Goal: Task Accomplishment & Management: Manage account settings

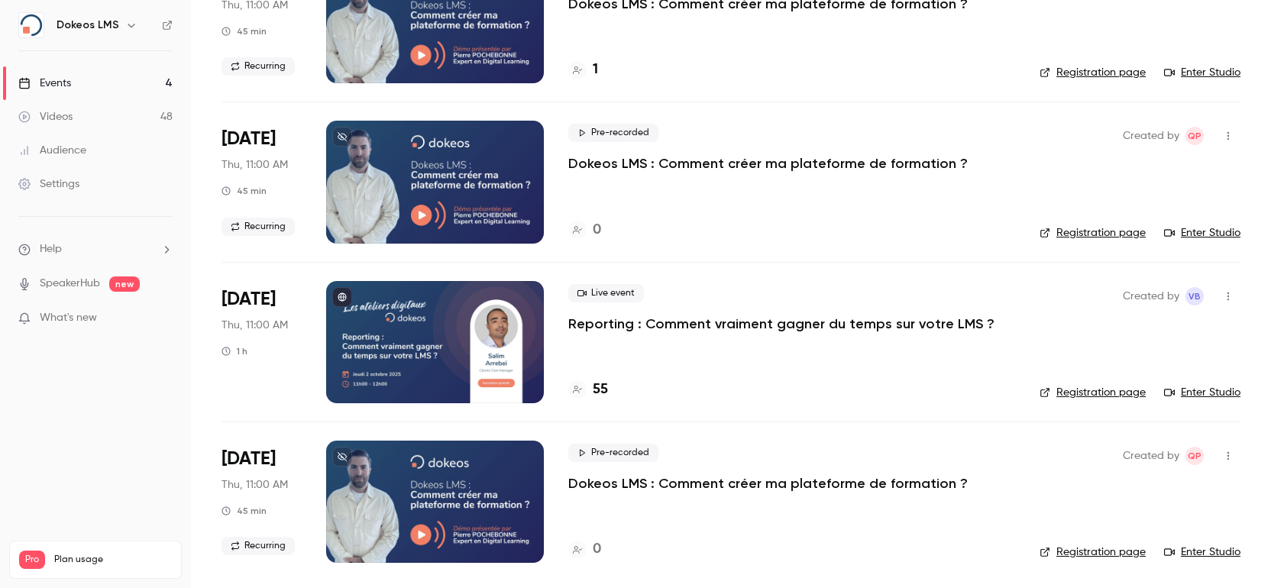
scroll to position [172, 0]
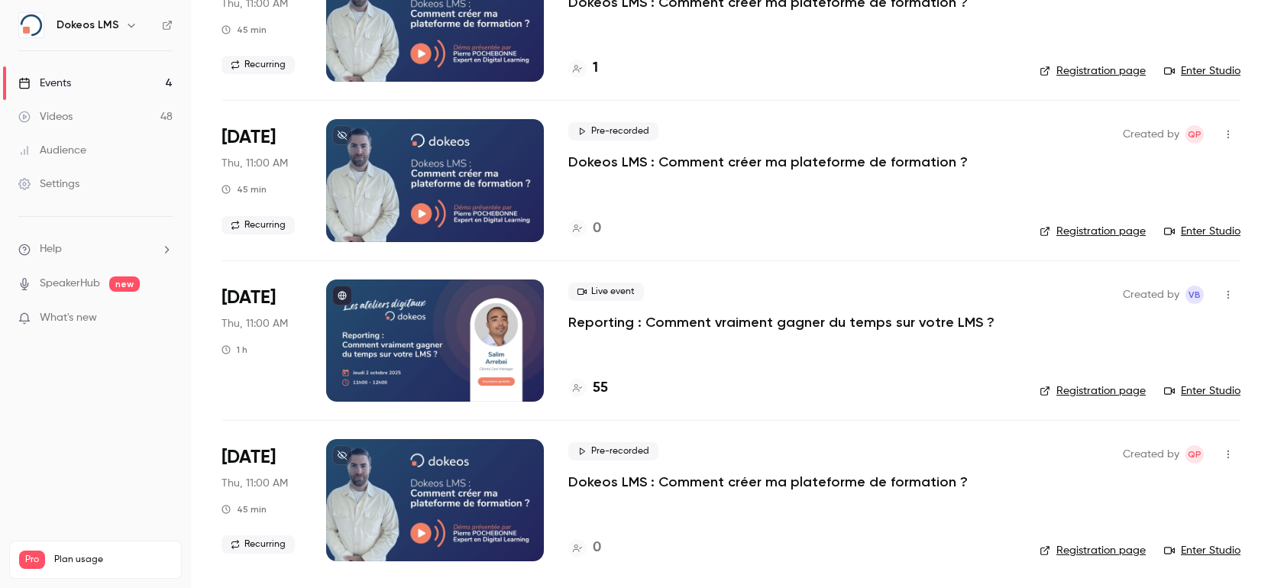
click at [605, 386] on h4 "55" at bounding box center [600, 388] width 15 height 21
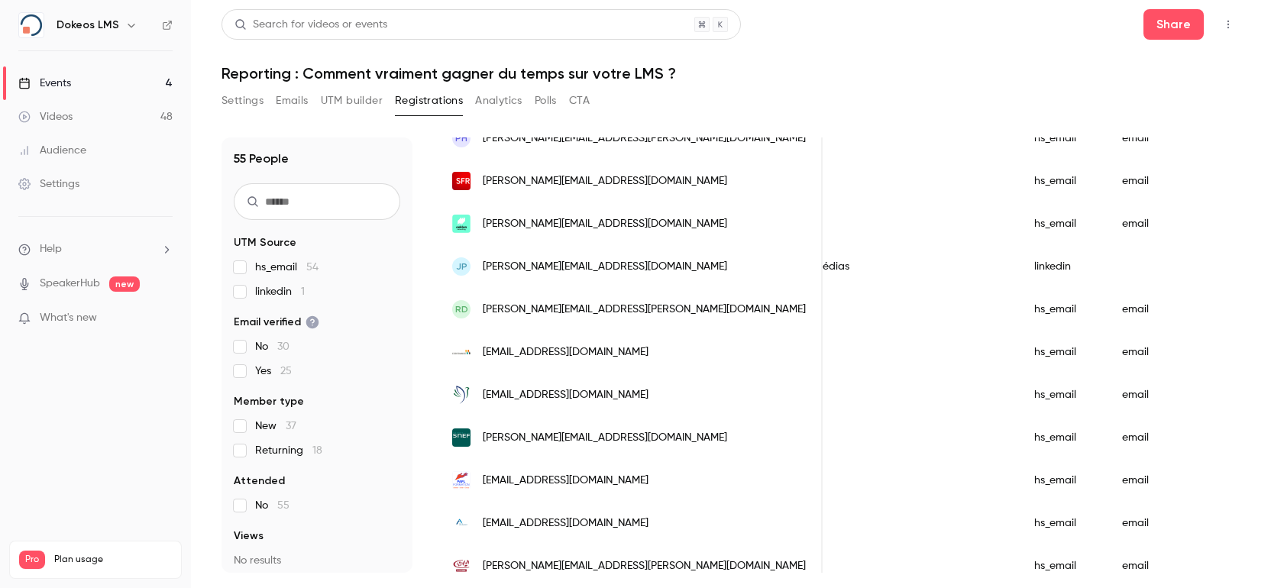
scroll to position [672, 0]
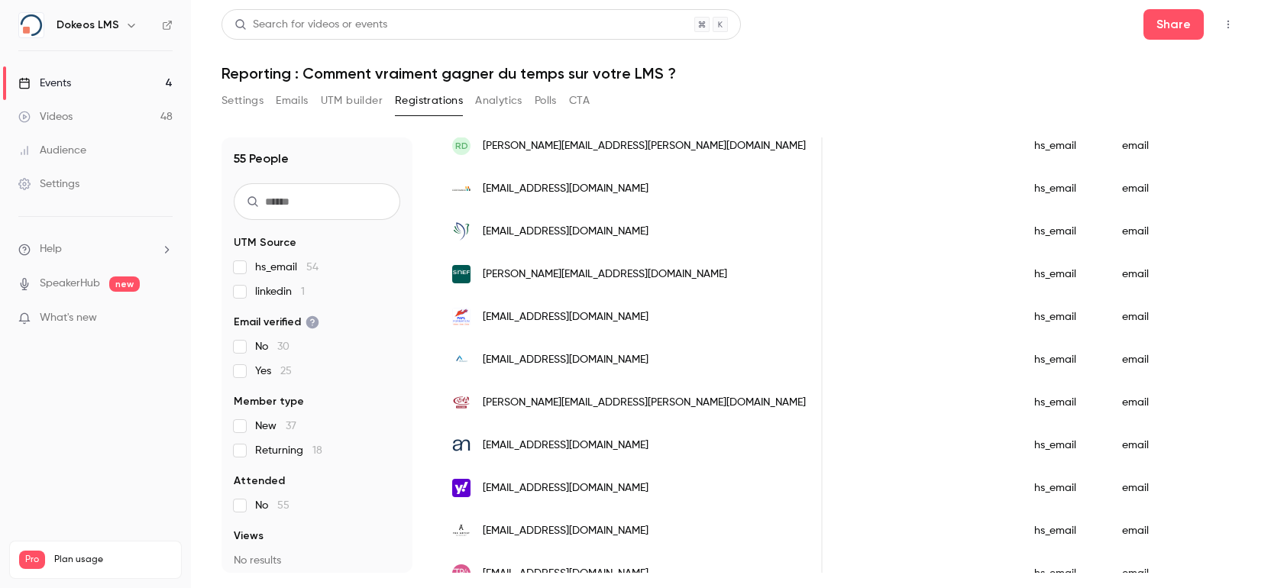
click at [581, 183] on span "[EMAIL_ADDRESS][DOMAIN_NAME]" at bounding box center [566, 189] width 166 height 16
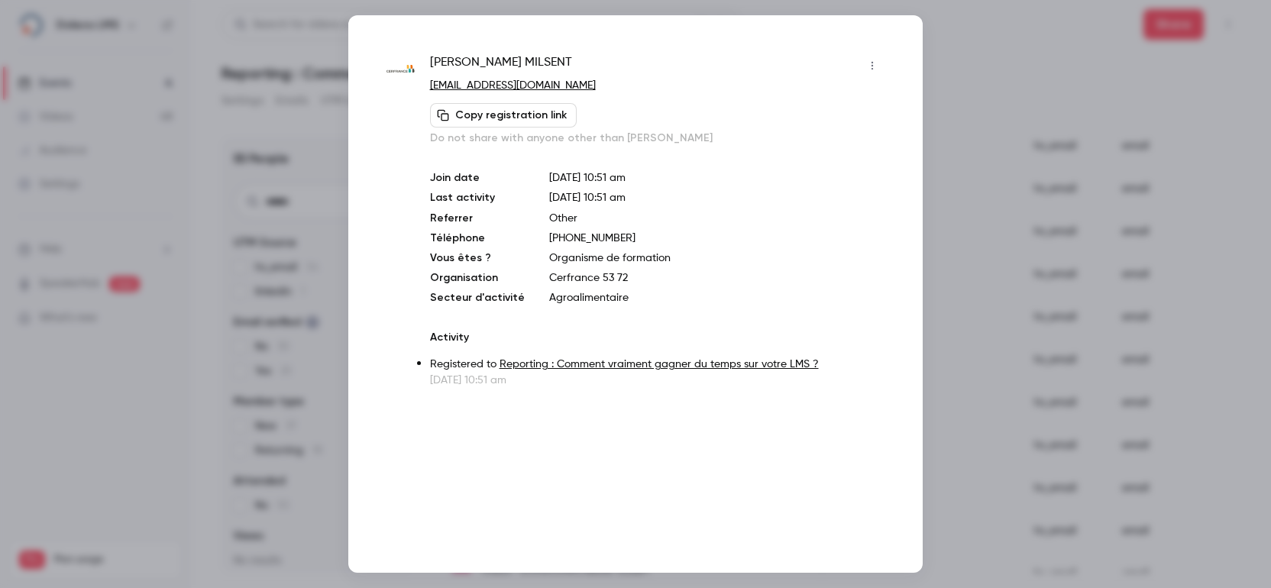
click at [1020, 286] on div at bounding box center [635, 294] width 1271 height 588
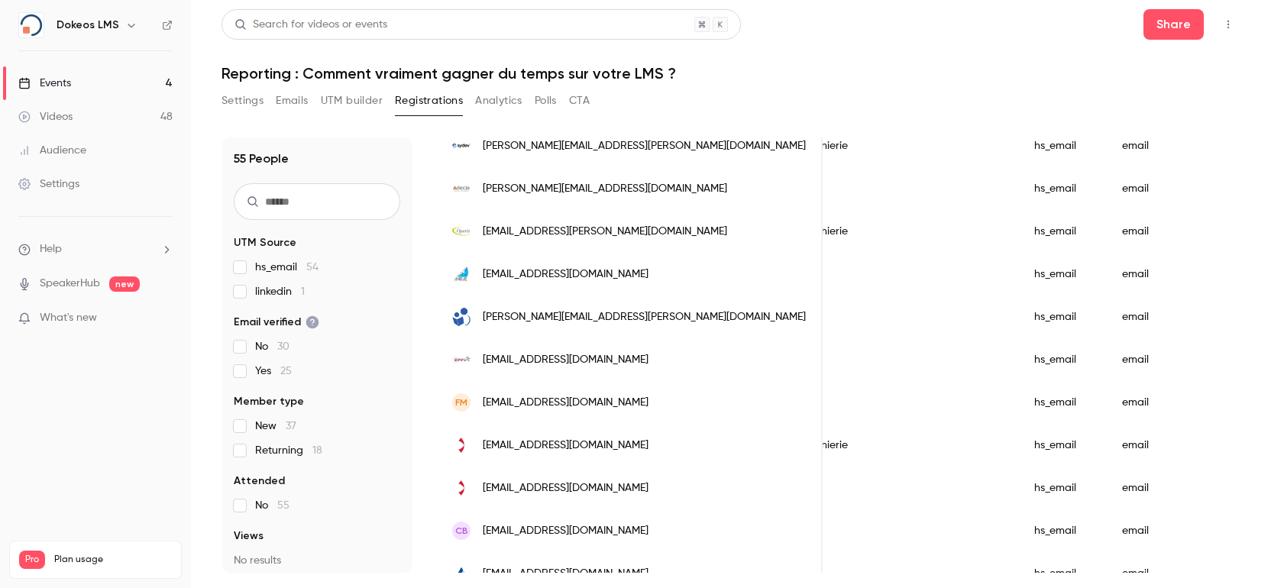
scroll to position [1610, 0]
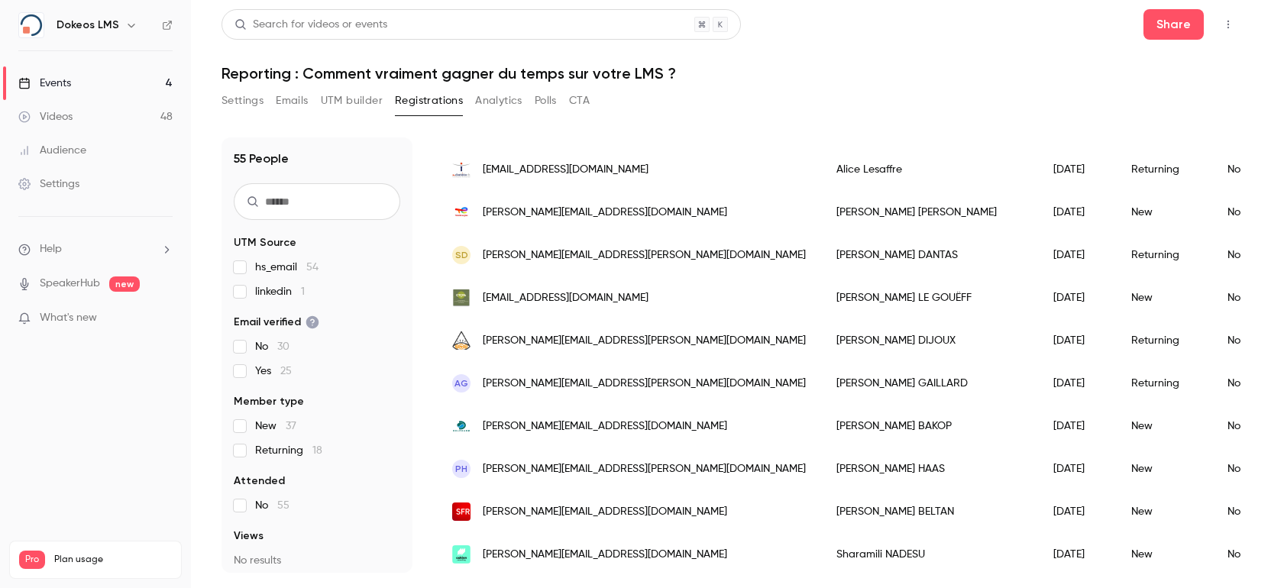
scroll to position [305, 0]
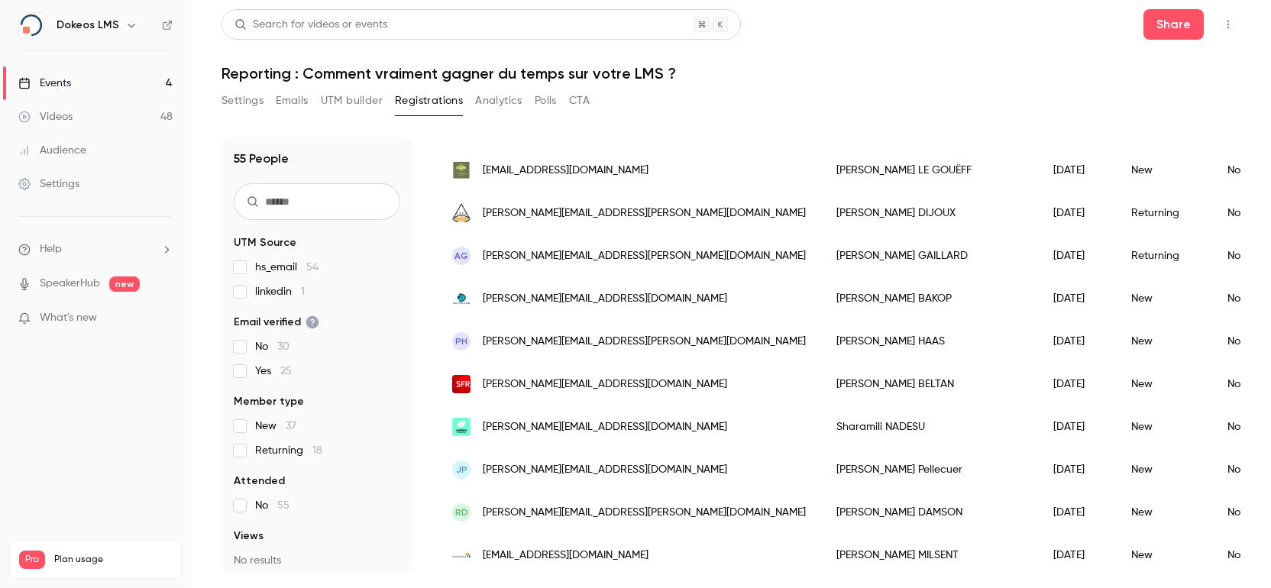
click at [241, 99] on button "Settings" at bounding box center [242, 101] width 42 height 24
